Goal: Transaction & Acquisition: Book appointment/travel/reservation

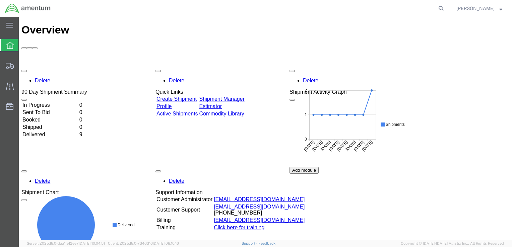
click at [197, 96] on link "Create Shipment" at bounding box center [177, 99] width 40 height 6
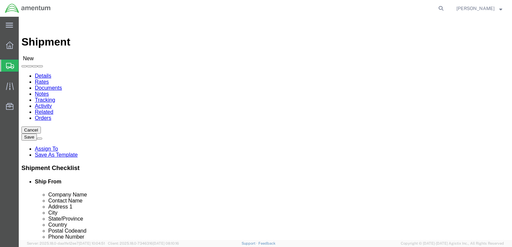
select select
click input "text"
type input "[PERSON_NAME]"
click p "- AMENTUM - ([PERSON_NAME]) HANGAR 3 BLDG 9500 MCAS MIRAMAR, [GEOGRAPHIC_DATA],…"
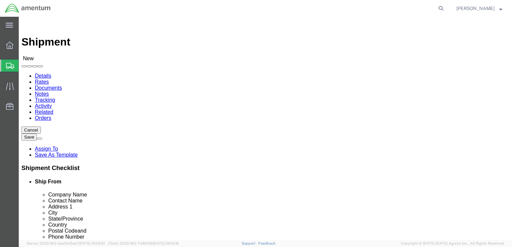
select select
type input "AMENTUM"
type input "[PERSON_NAME]"
type input "HANGAR 3 BLDG 9500 MCAS MIRAMAR"
type input "[GEOGRAPHIC_DATA]"
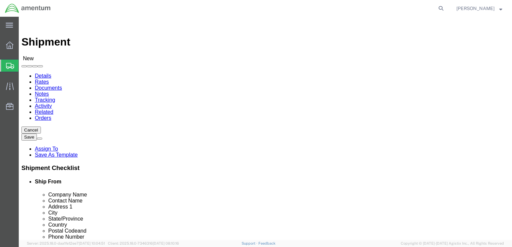
type input "92145"
type input "[GEOGRAPHIC_DATA]"
type input "8583074239"
select select "CA"
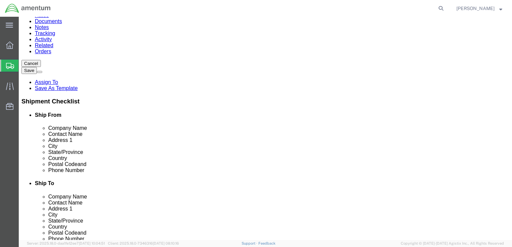
scroll to position [67, 0]
type input "[PERSON_NAME]"
click input "text"
type input "[EMAIL_ADDRESS][DOMAIN_NAME]"
checkbox input "true"
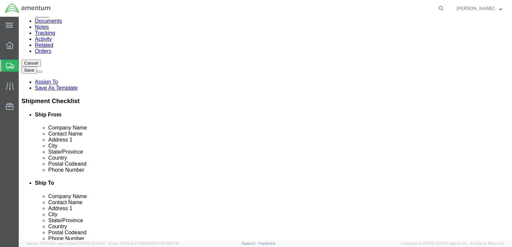
scroll to position [0, 0]
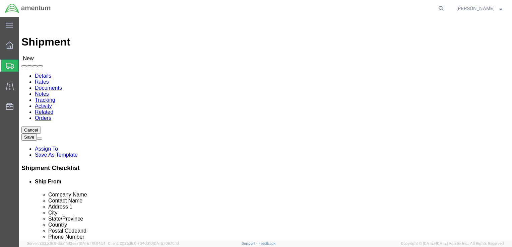
click input "text"
type input "[PERSON_NAME]"
click p "- AMENTUM SERVICES - ([PERSON_NAME]) 7201 USS WASP ST. [STREET_ADDRESS][PERSON_…"
select select
type input "AMENTUM SERVICES"
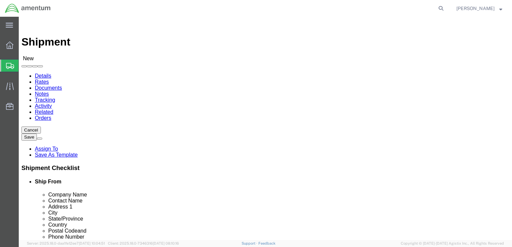
type input "[PERSON_NAME]"
type input "7201 USS WASP ST. BLDG 2992"
type input "NAS [PERSON_NAME] FIELD"
type input "[PERSON_NAME]"
type input "32570"
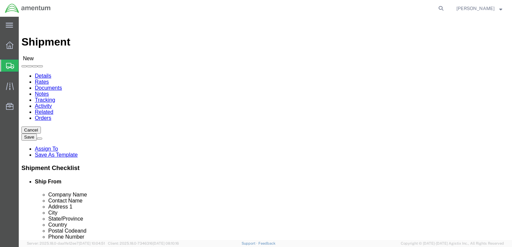
type input "8504846263"
type input "[PERSON_NAME][EMAIL_ADDRESS][PERSON_NAME][DOMAIN_NAME]"
checkbox input "true"
select select "FL"
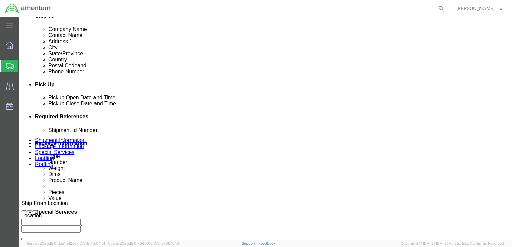
scroll to position [235, 0]
type input "[PERSON_NAME]"
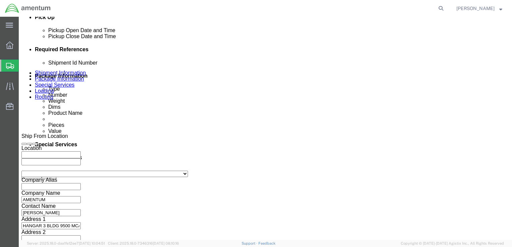
scroll to position [369, 0]
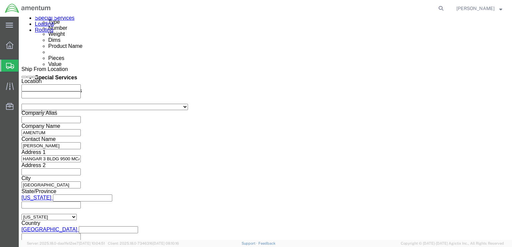
click div "[DATE] 8:00 AM"
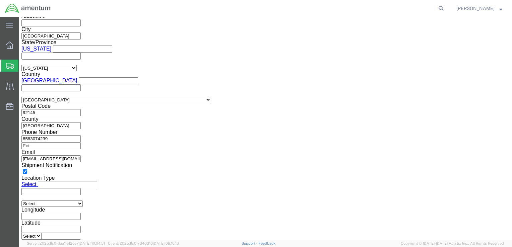
type input "1:00 PM"
click button "Apply"
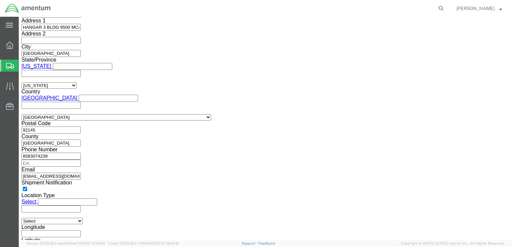
scroll to position [485, 0]
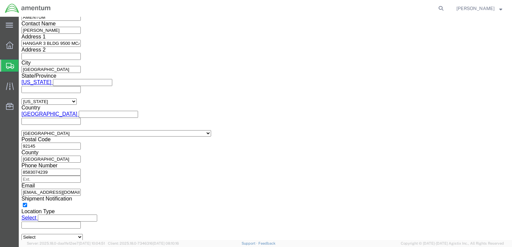
click button "Add reference"
click input "text"
type input "6800"
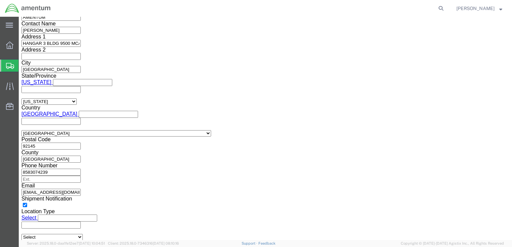
click select "Select Account Type Activity ID Airline Appointment Number ASN Batch Request # …"
select select "DEPT"
click select "Select Account Type Activity ID Airline Appointment Number ASN Batch Request # …"
click input "text"
type input "T44"
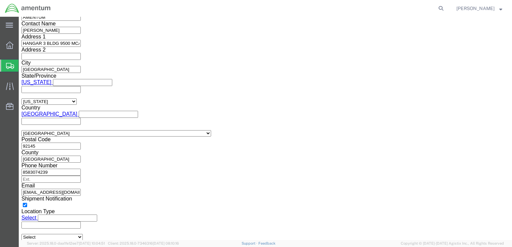
click select "Select Account Type Activity ID Airline Appointment Number ASN Batch Request # …"
select select "PROJNUM"
click select "Select Account Type Activity ID Airline Appointment Number ASN Batch Request # …"
click input "text"
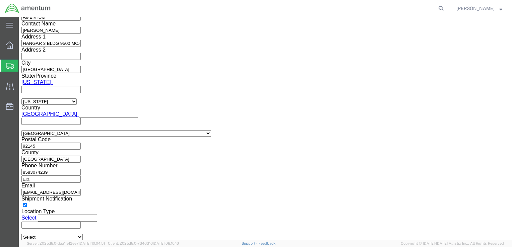
type input "6097.5.028.03.T.FT.0.09M.B00"
click select "Select Account Type Activity ID Airline Appointment Number ASN Batch Request # …"
select select "PCKSLIP"
click select "Select Account Type Activity ID Airline Appointment Number ASN Batch Request # …"
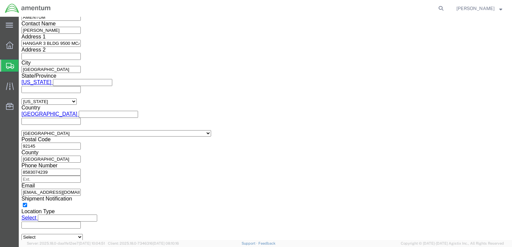
click input "text"
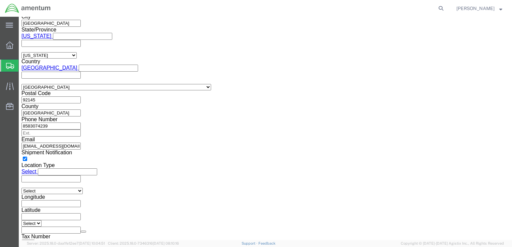
type input "9-1"
click button "Continue"
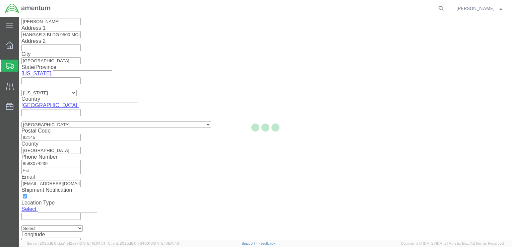
scroll to position [2, 0]
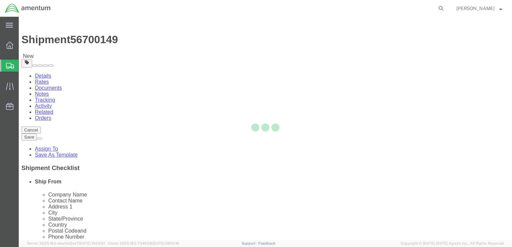
select select "CBOX"
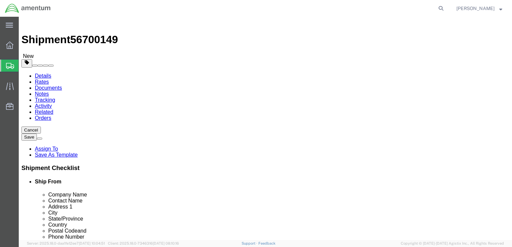
click input "text"
type input "21"
click input "text"
type input "14"
click input "text"
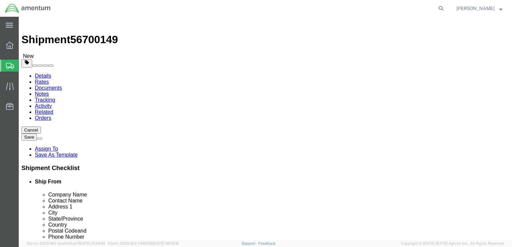
type input "13"
click input "0.00"
type input "10.00"
click link "Add Content"
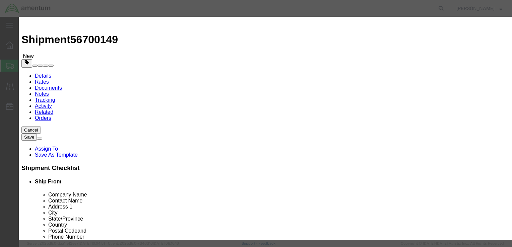
click input "text"
type input "AIRCRAFT PARTS"
select select "US"
click input "0"
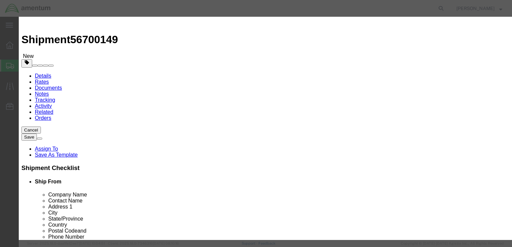
type input "2"
click input "text"
type input "2000.00"
click button "Save & Close"
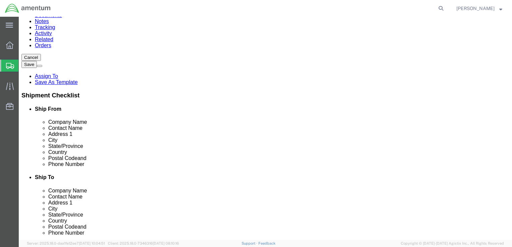
scroll to position [75, 0]
click button "Rate Shipment"
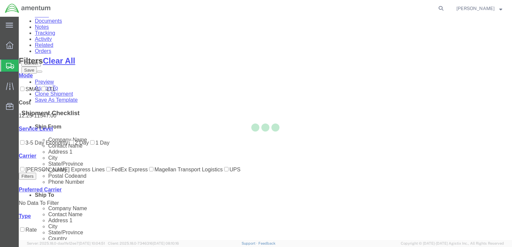
scroll to position [0, 0]
